Goal: Information Seeking & Learning: Learn about a topic

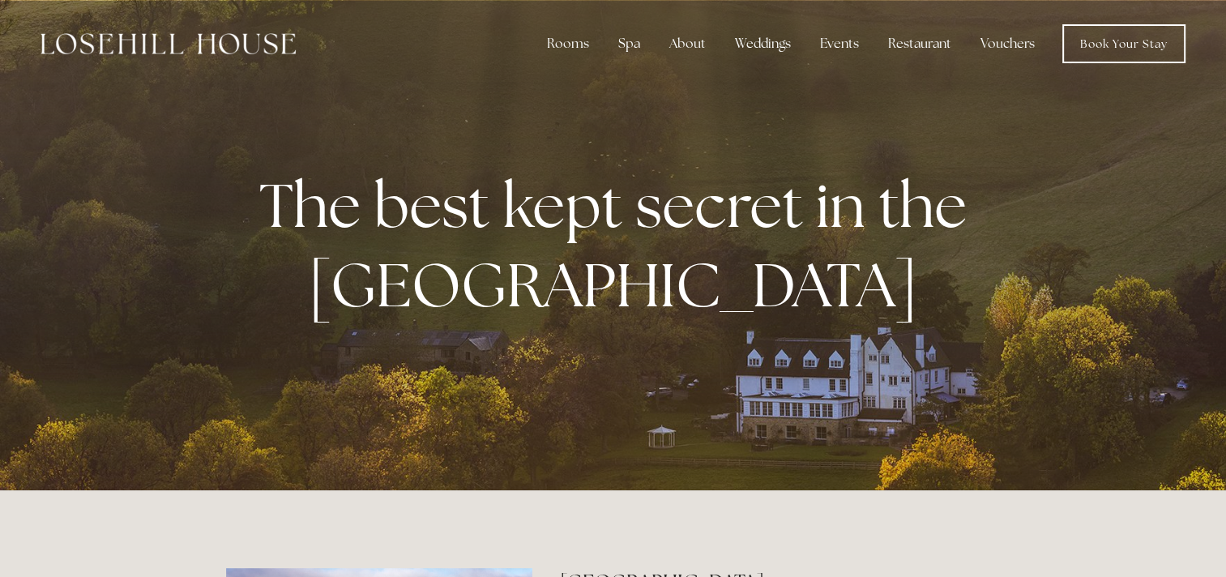
drag, startPoint x: 1218, startPoint y: 62, endPoint x: 1240, endPoint y: 114, distance: 57.0
click at [1200, 147] on div at bounding box center [613, 245] width 1226 height 490
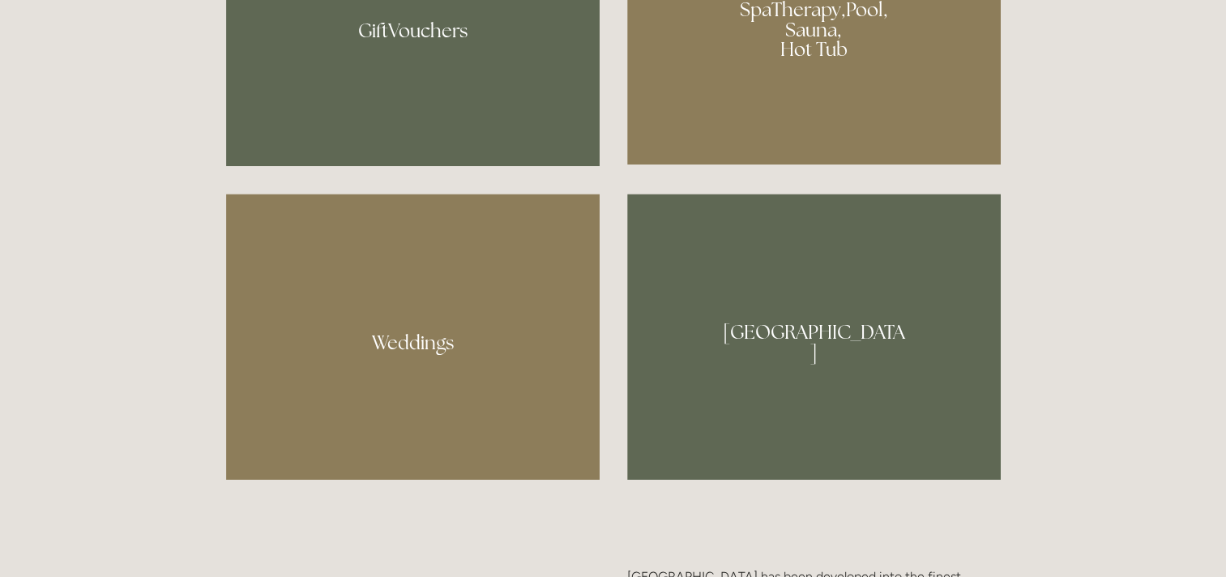
scroll to position [1149, 0]
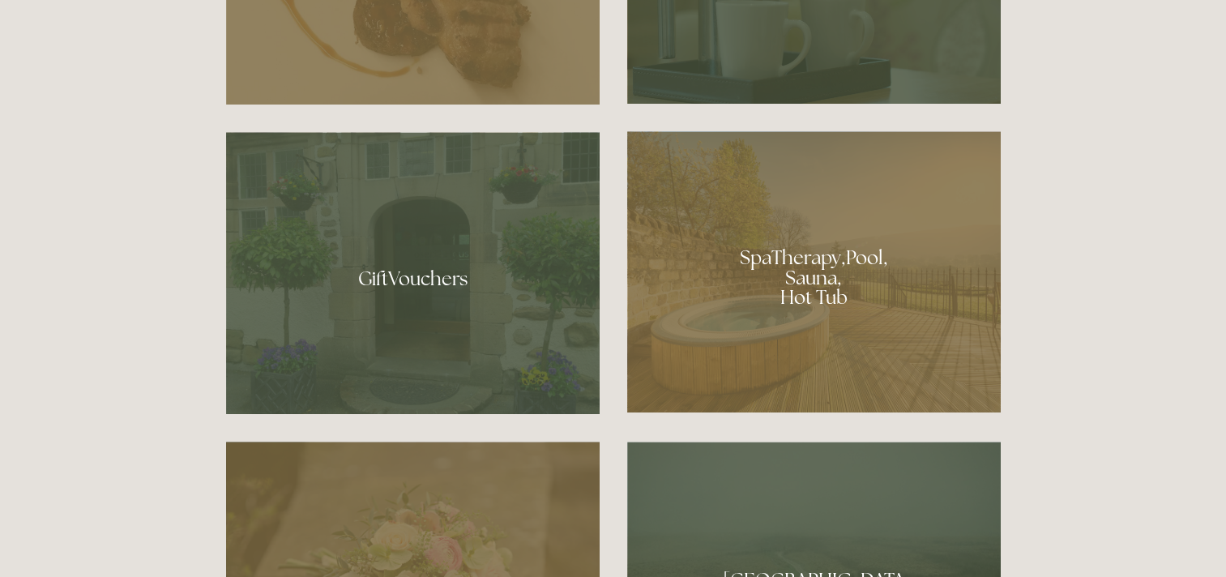
click at [838, 224] on div at bounding box center [813, 271] width 373 height 281
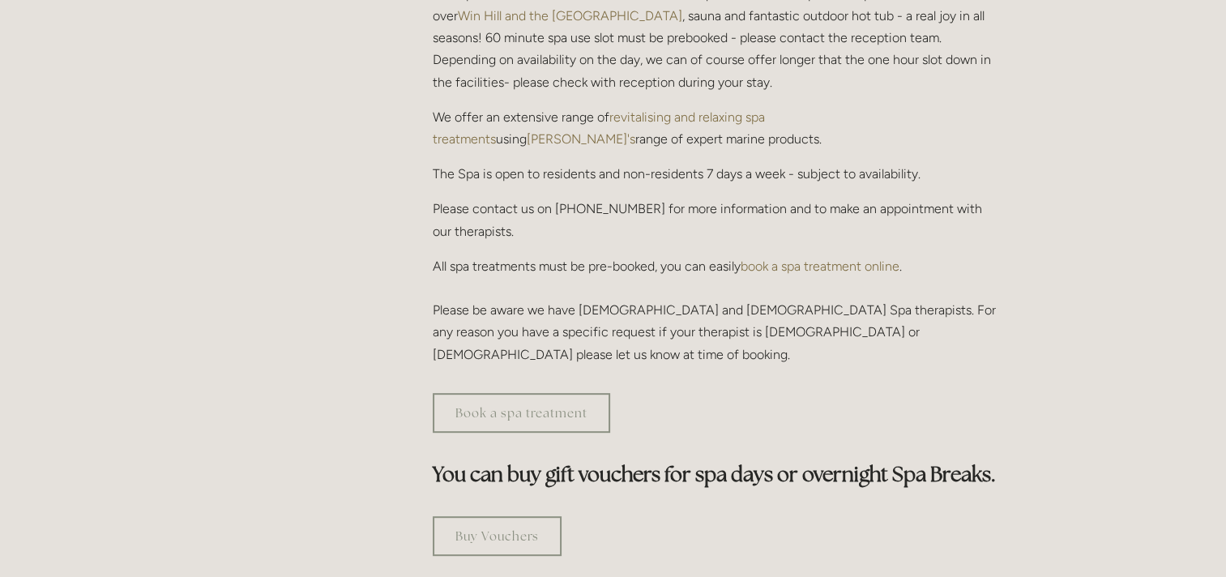
scroll to position [698, 0]
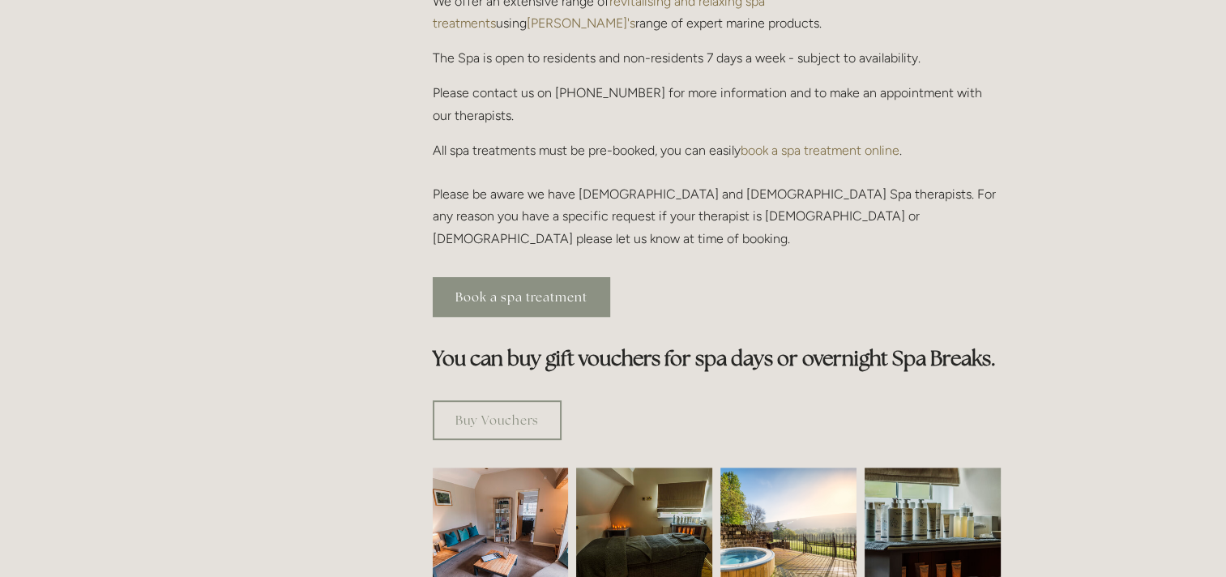
click at [518, 277] on link "Book a spa treatment" at bounding box center [521, 297] width 177 height 40
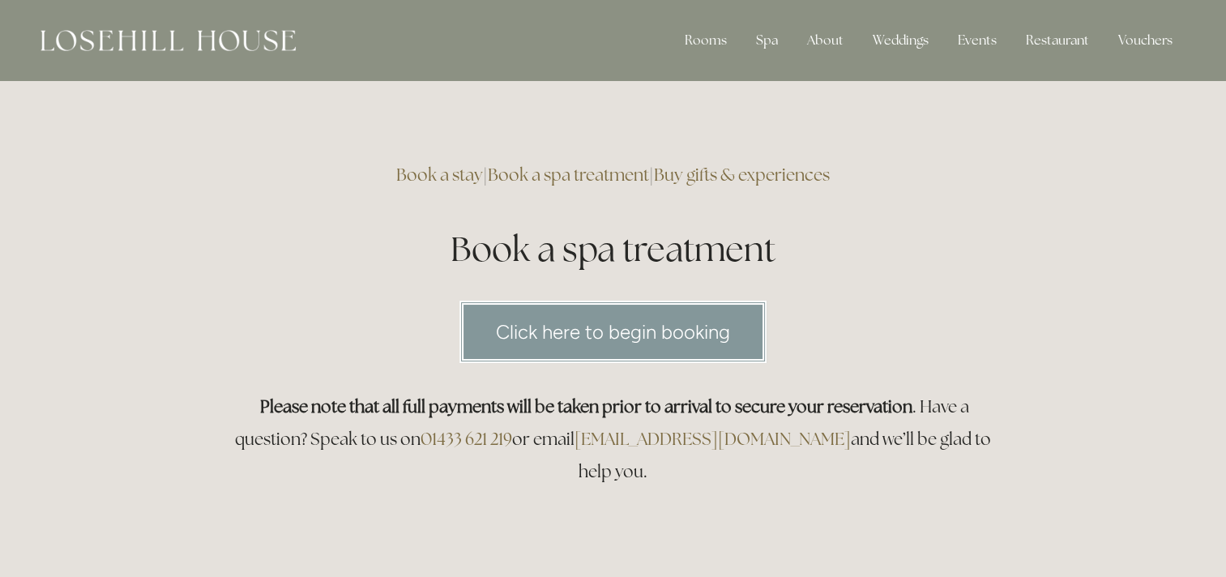
click at [630, 337] on link "Click here to begin booking" at bounding box center [612, 332] width 307 height 62
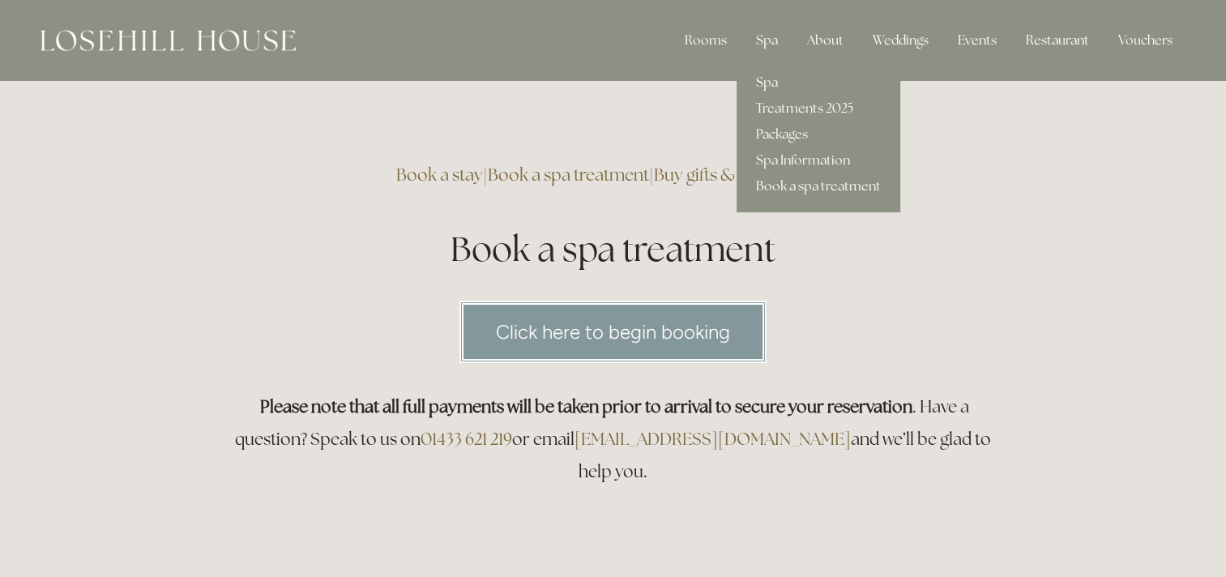
click at [792, 135] on link "Packages" at bounding box center [818, 135] width 164 height 26
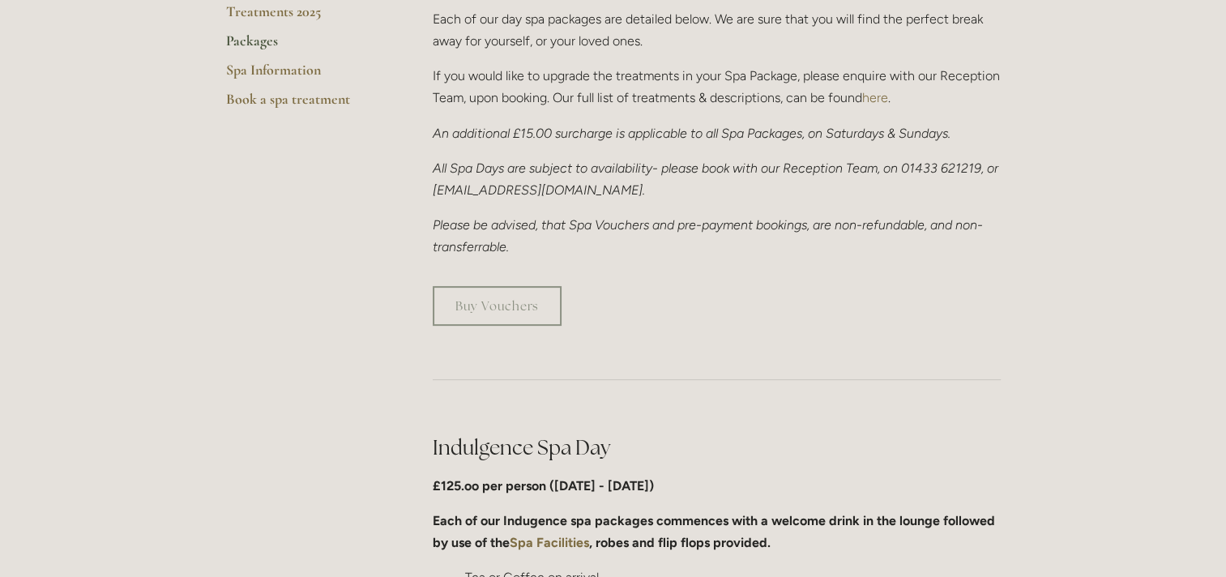
scroll to position [273, 0]
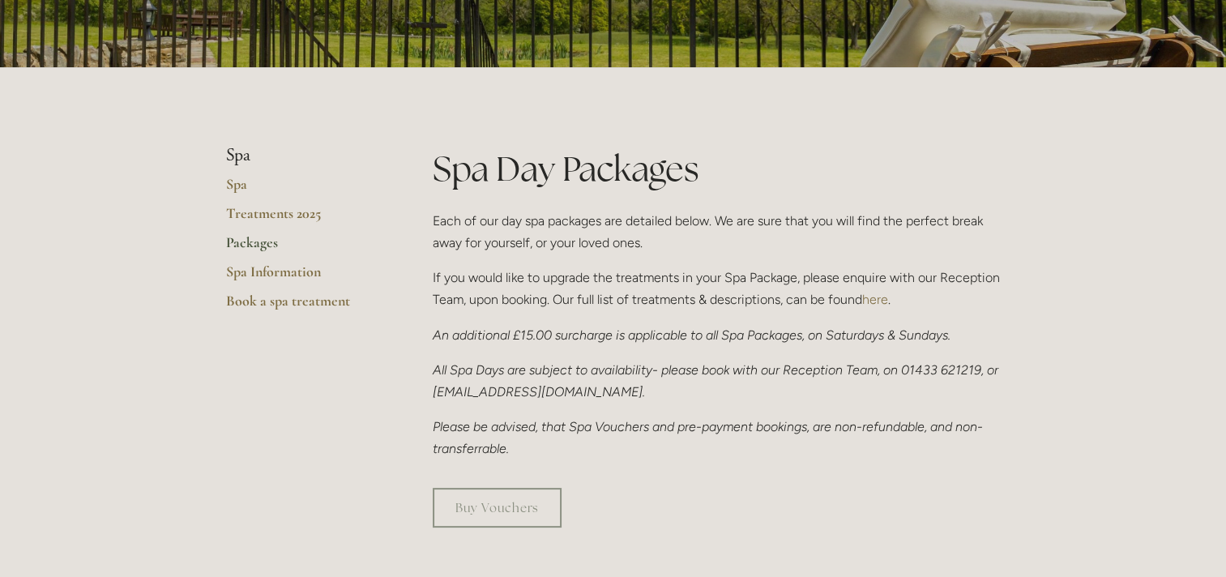
drag, startPoint x: 1222, startPoint y: 117, endPoint x: 1224, endPoint y: 156, distance: 39.0
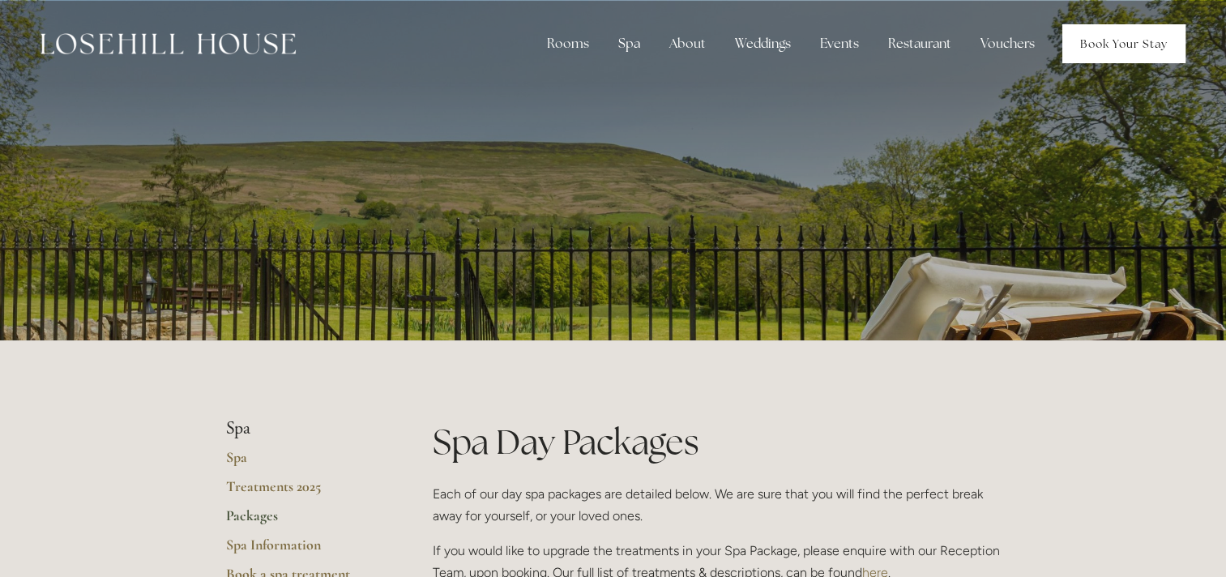
click at [1115, 39] on link "Book Your Stay" at bounding box center [1123, 43] width 123 height 39
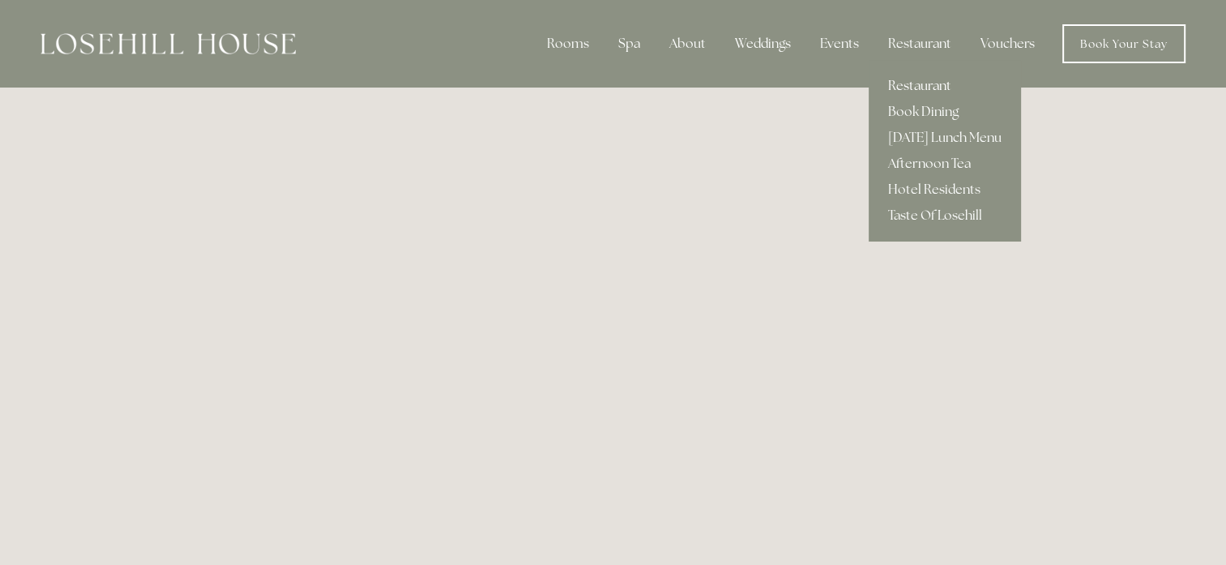
click at [918, 84] on link "Restaurant" at bounding box center [944, 86] width 152 height 26
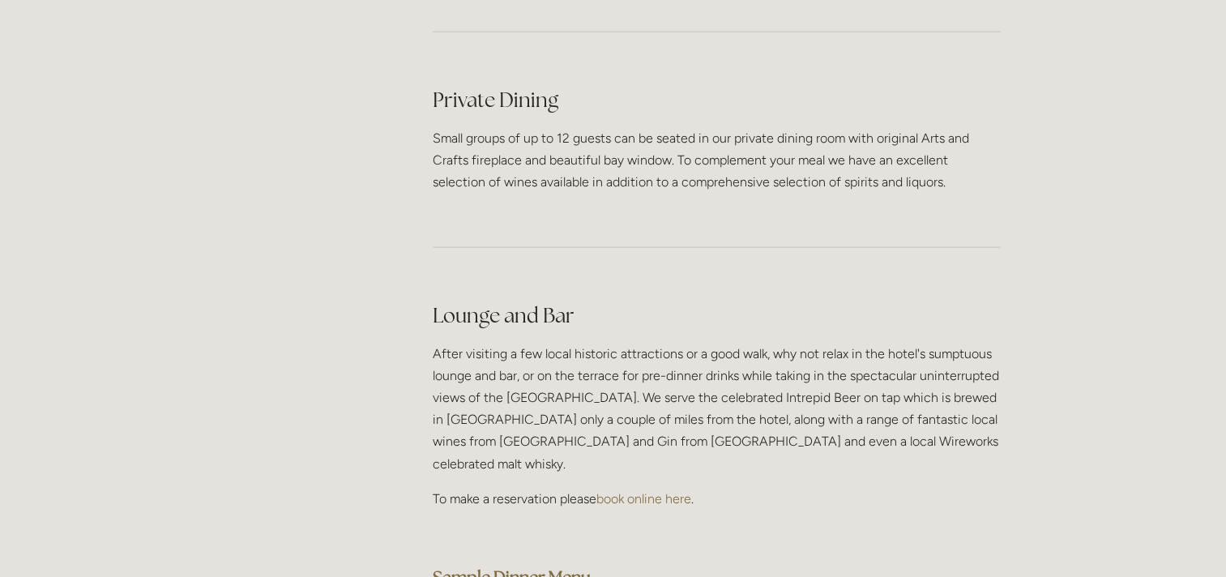
scroll to position [4014, 0]
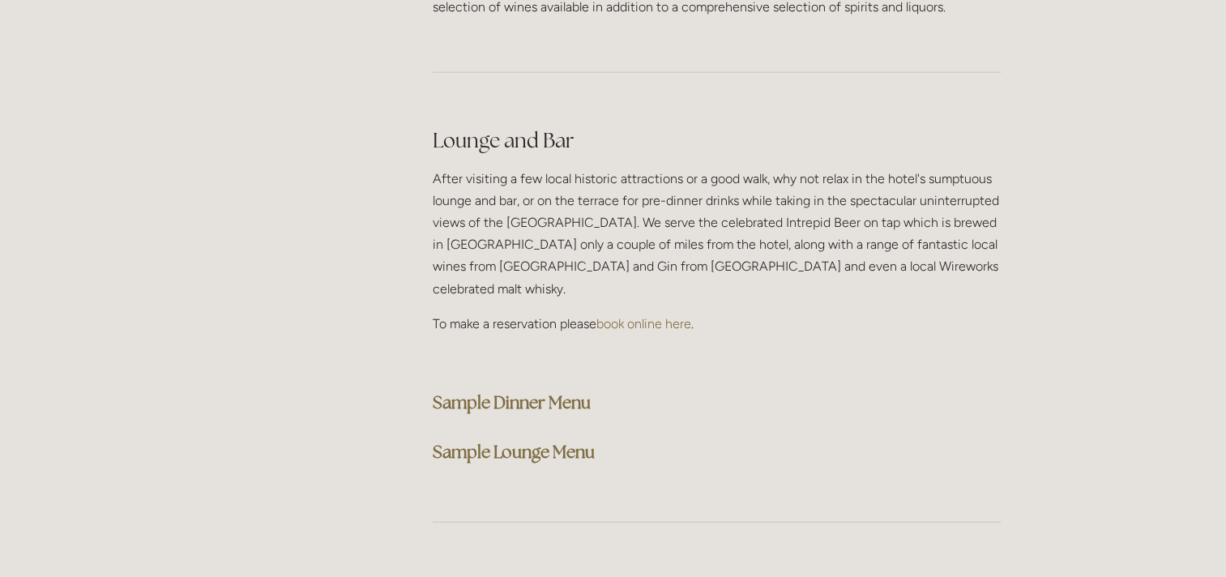
click at [492, 391] on strong "Sample Dinner Menu" at bounding box center [512, 402] width 158 height 22
click at [752, 380] on div "Lounge and Bar After visiting a few local historic attractions or a good walk, …" at bounding box center [717, 297] width 568 height 342
click at [562, 436] on h3 "Sample Lounge Menu" at bounding box center [717, 452] width 568 height 32
click at [545, 441] on strong "Sample Lounge Menu" at bounding box center [514, 452] width 162 height 22
click at [544, 441] on strong "Sample Lounge Menu" at bounding box center [514, 452] width 162 height 22
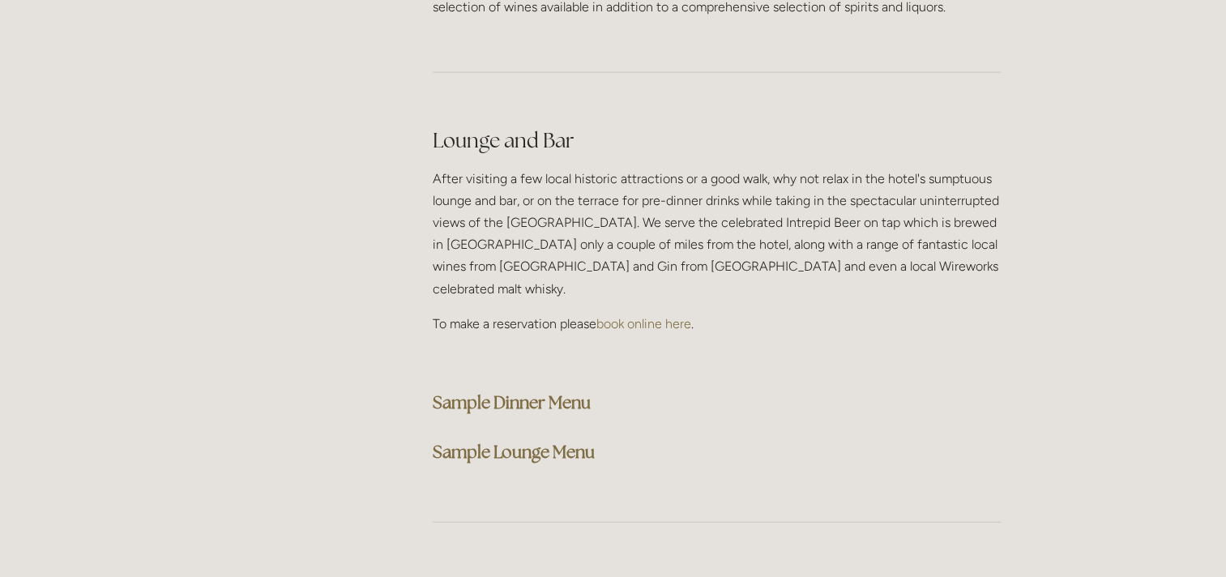
click at [727, 184] on p "After visiting a few local historic attractions or a good walk, why not relax i…" at bounding box center [717, 234] width 568 height 132
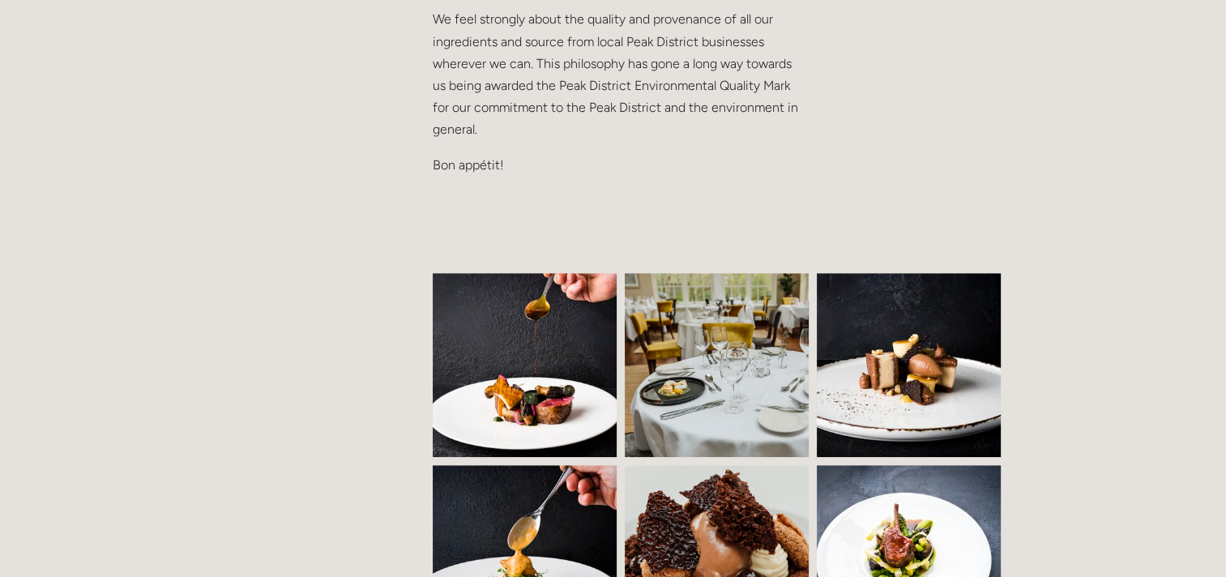
scroll to position [0, 0]
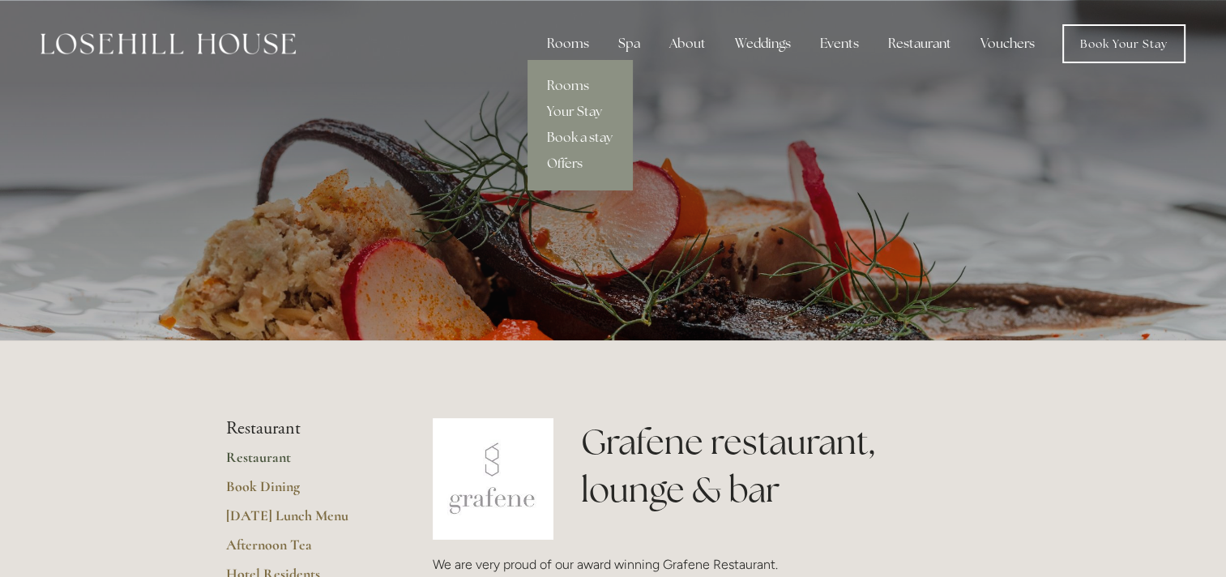
click at [552, 45] on div "Rooms" at bounding box center [568, 44] width 68 height 32
